Goal: Navigation & Orientation: Go to known website

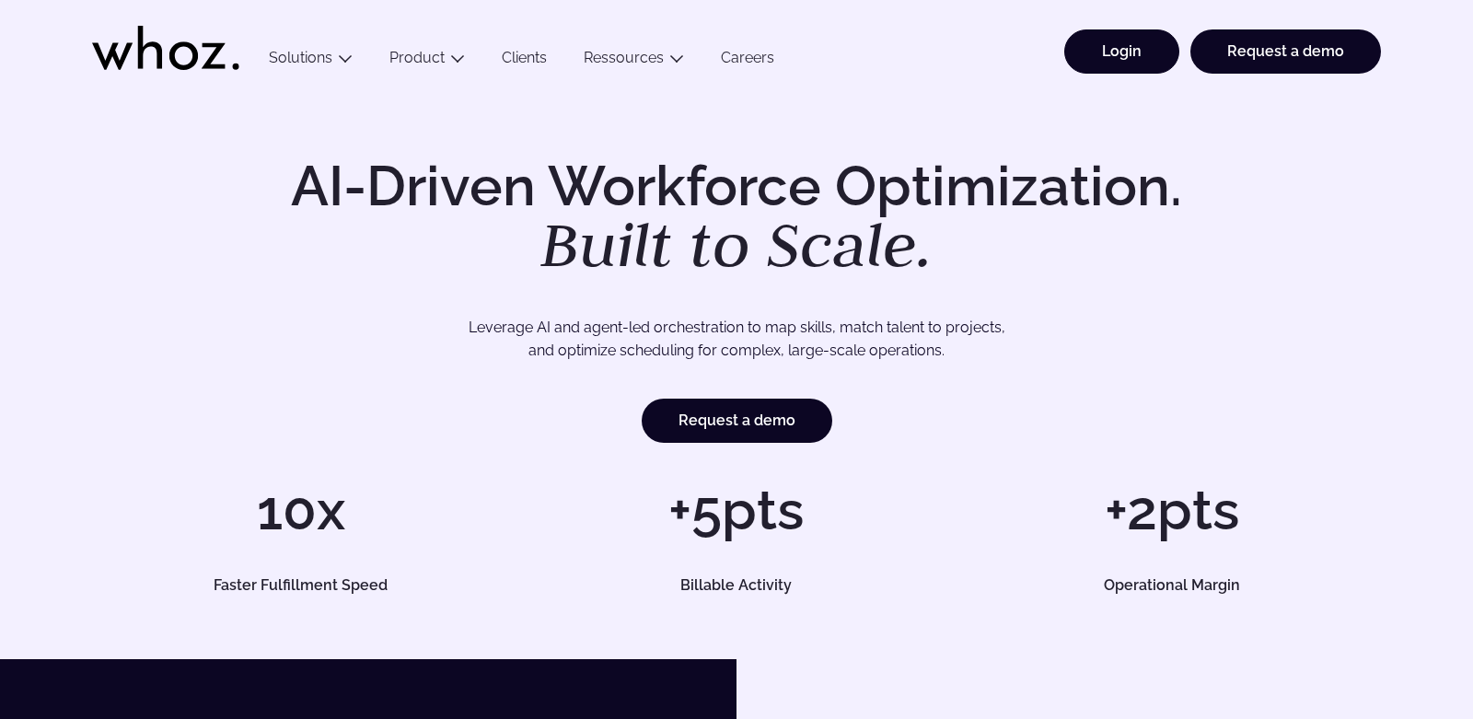
click at [1128, 61] on link "Login" at bounding box center [1121, 51] width 115 height 44
click at [1130, 48] on link "Login" at bounding box center [1121, 51] width 115 height 44
click at [1152, 53] on link "Login" at bounding box center [1121, 51] width 115 height 44
